Goal: Check status: Check status

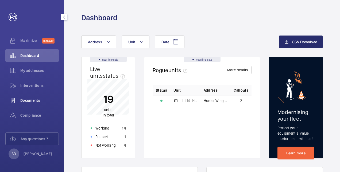
click at [31, 99] on span "Documents" at bounding box center [39, 100] width 38 height 5
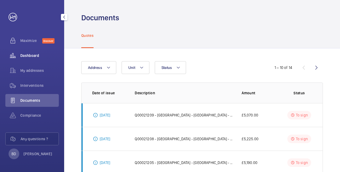
click at [29, 56] on span "Dashboard" at bounding box center [39, 55] width 38 height 5
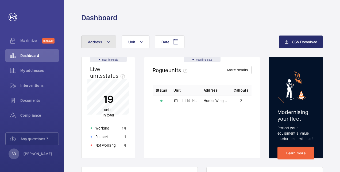
click at [108, 43] on mat-icon at bounding box center [108, 42] width 4 height 6
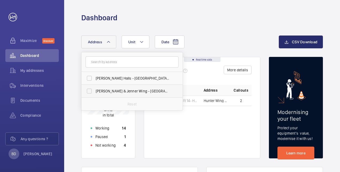
click at [112, 92] on span "[PERSON_NAME] & Jenner Wing - [GEOGRAPHIC_DATA]" at bounding box center [132, 90] width 73 height 5
click at [95, 92] on input "[PERSON_NAME] & Jenner Wing - [GEOGRAPHIC_DATA]" at bounding box center [89, 91] width 11 height 11
checkbox input "true"
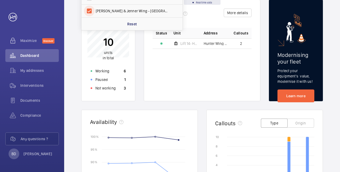
scroll to position [160, 0]
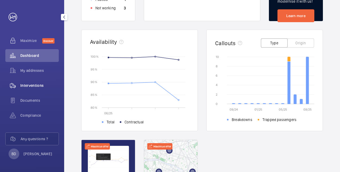
click at [36, 84] on span "Interventions" at bounding box center [39, 85] width 38 height 5
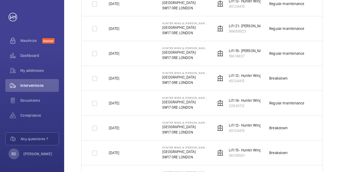
scroll to position [313, 0]
